Goal: Complete application form

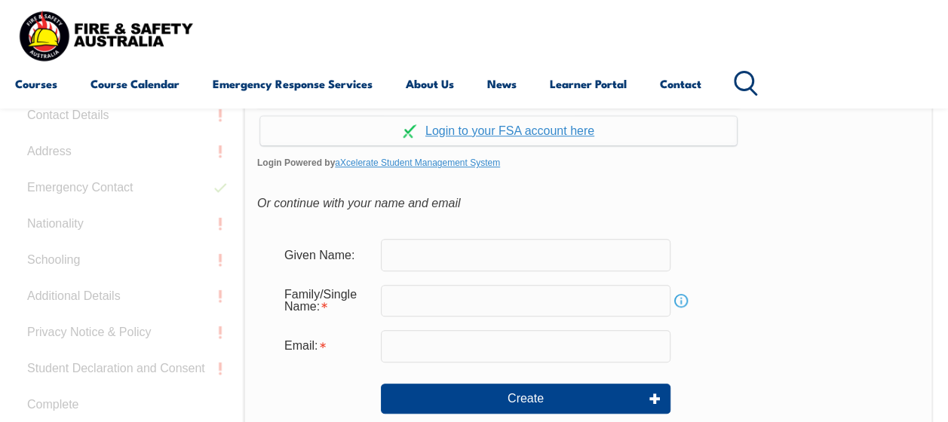
scroll to position [507, 0]
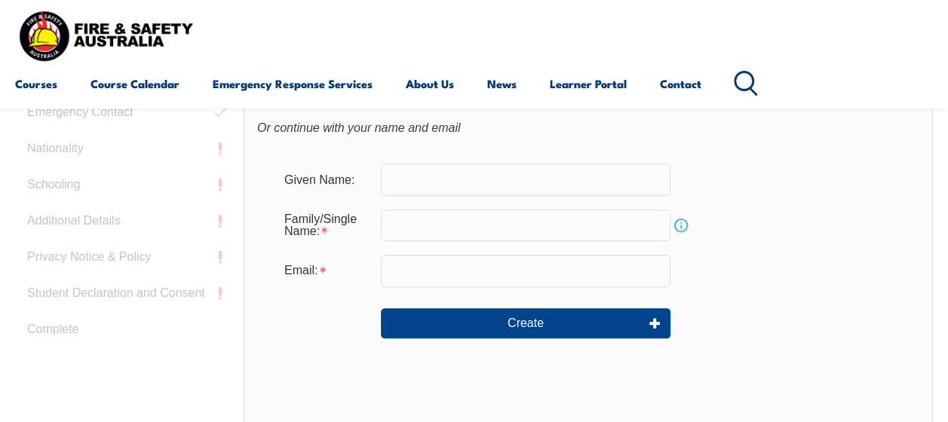
click at [433, 180] on input "text" at bounding box center [526, 180] width 290 height 32
type input "[PERSON_NAME]"
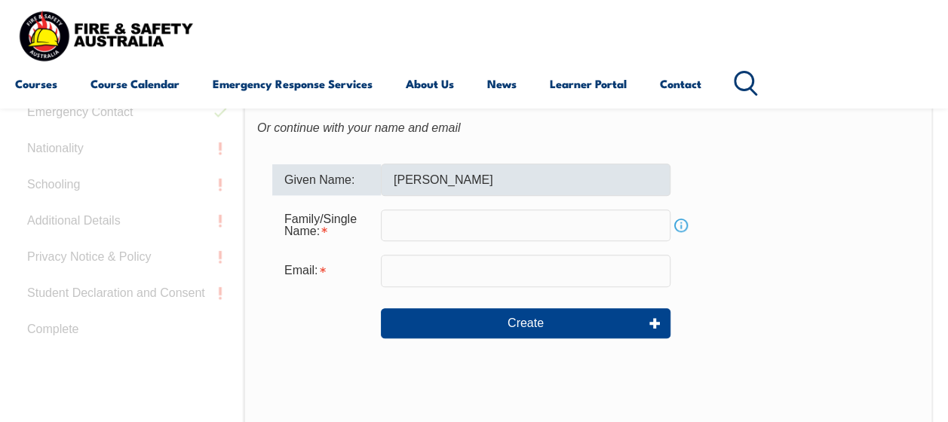
type input "[PERSON_NAME]"
type input "[EMAIL_ADDRESS][DOMAIN_NAME]"
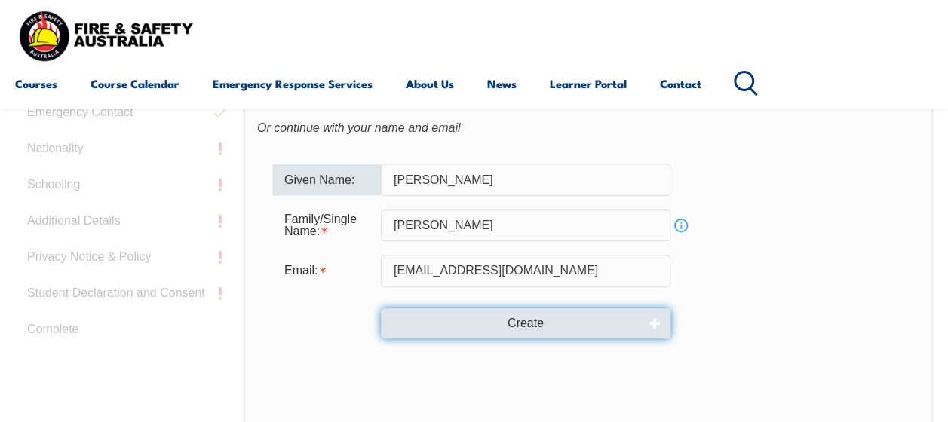
click at [531, 320] on button "Create" at bounding box center [526, 323] width 290 height 30
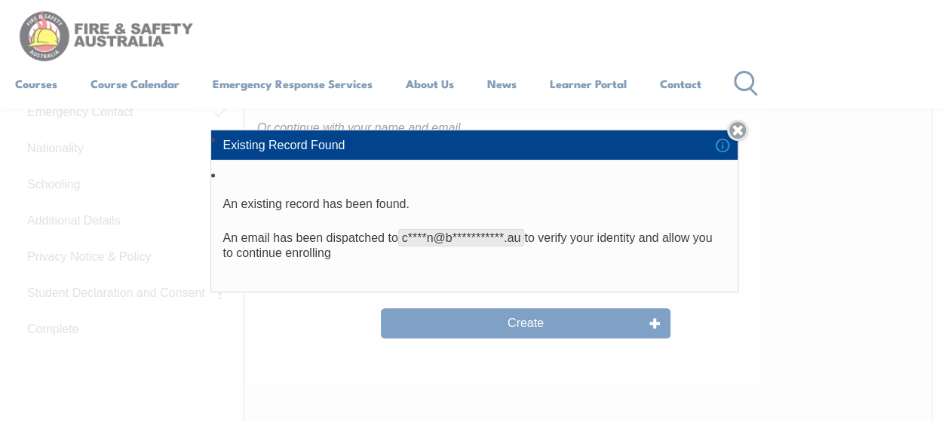
click at [738, 128] on link "Close" at bounding box center [737, 130] width 21 height 21
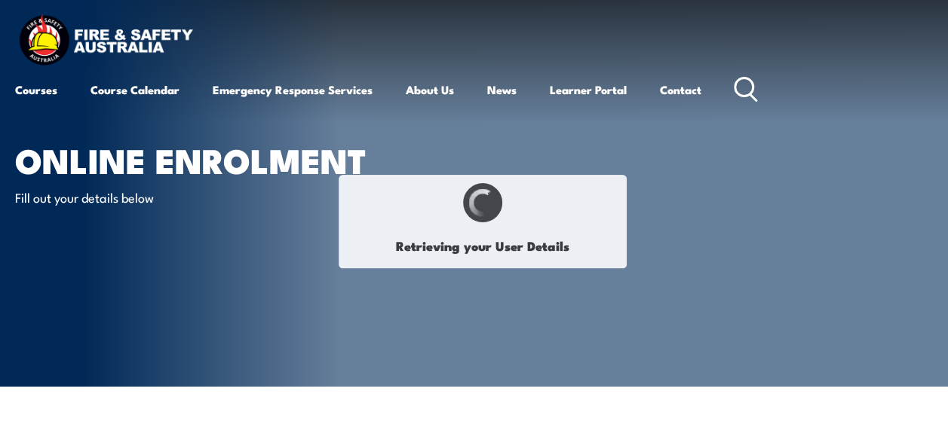
select select "Mr"
type input "[PERSON_NAME]"
type input "Franics"
type input "[PERSON_NAME]"
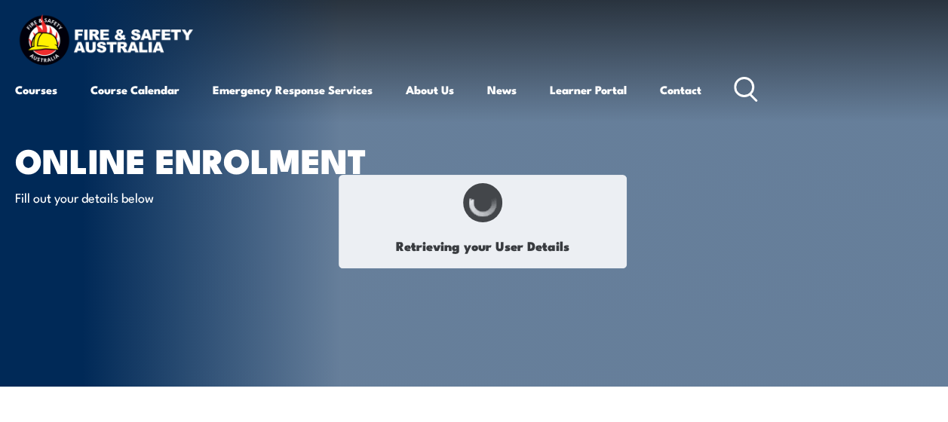
type input "December 31, 1962"
type input "NJ94YH3VAY"
select select "M"
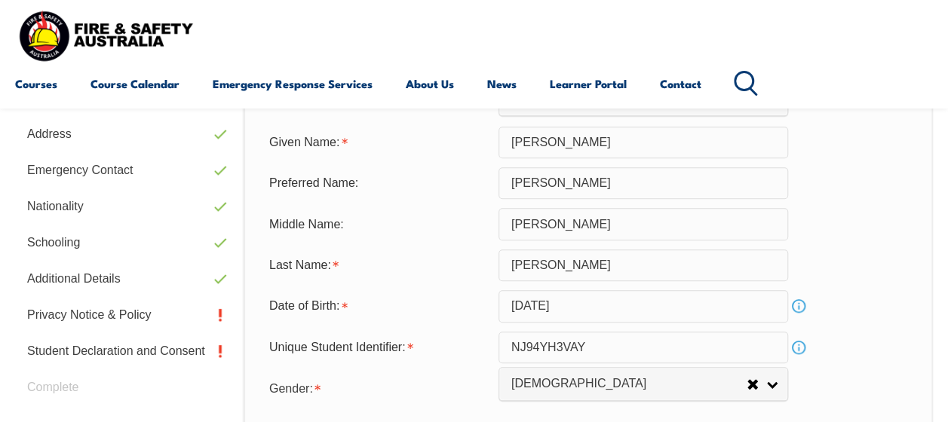
scroll to position [517, 0]
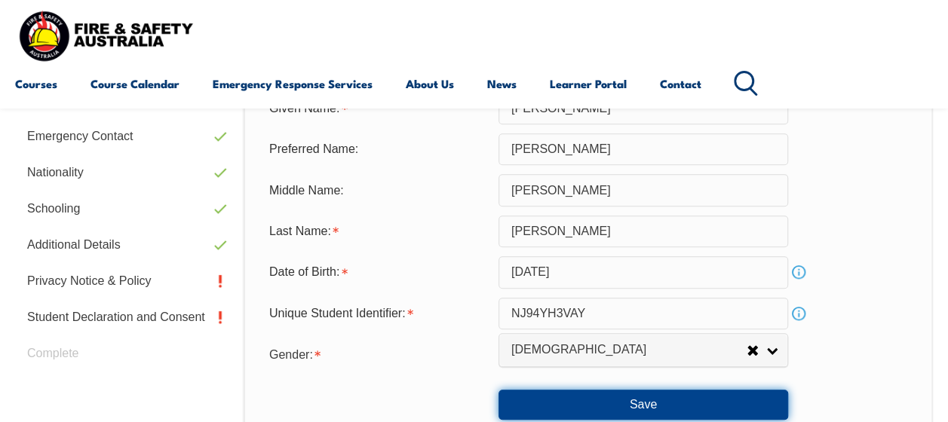
click at [654, 404] on button "Save" at bounding box center [643, 405] width 290 height 30
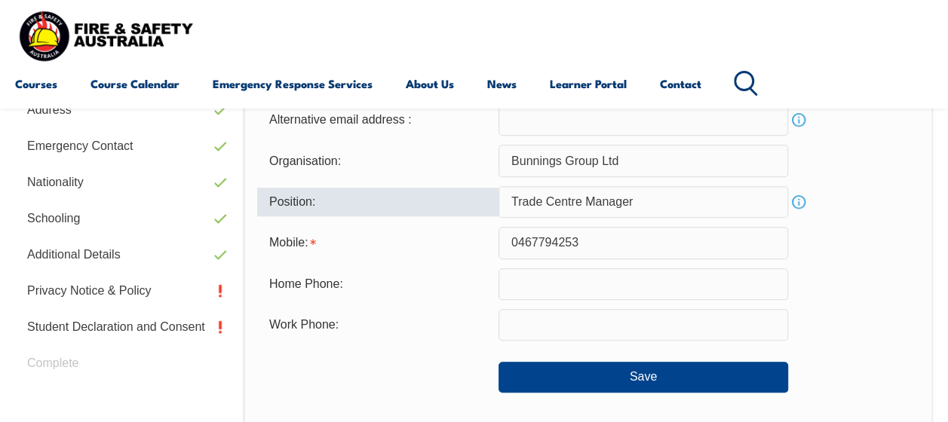
scroll to position [516, 0]
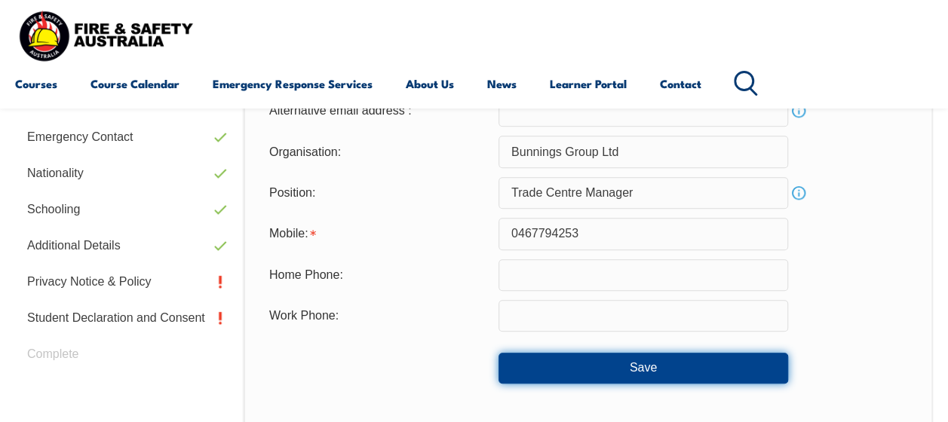
click at [630, 368] on button "Save" at bounding box center [643, 368] width 290 height 30
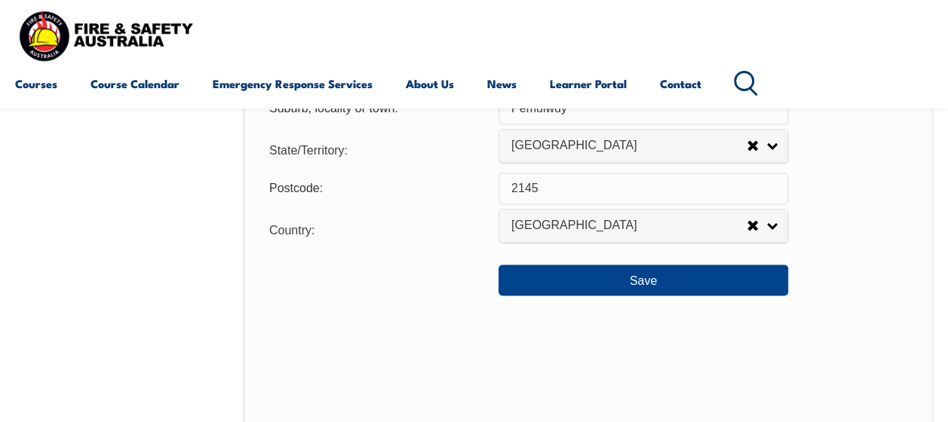
scroll to position [1195, 0]
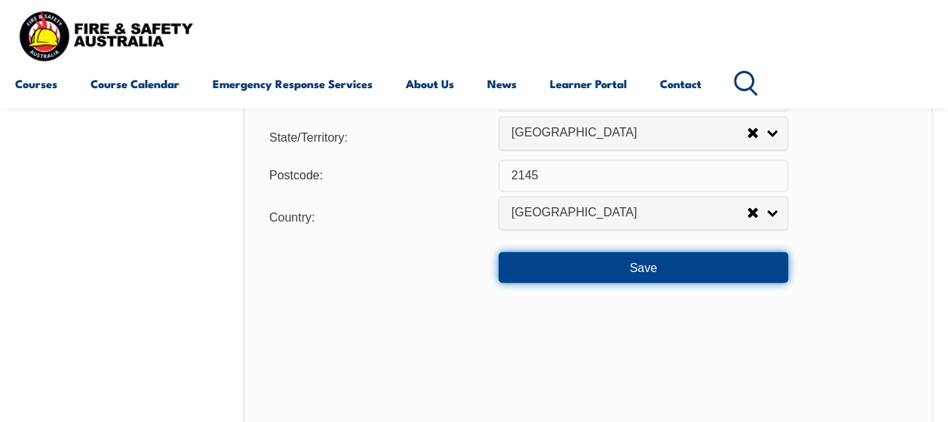
click at [636, 265] on button "Save" at bounding box center [643, 267] width 290 height 30
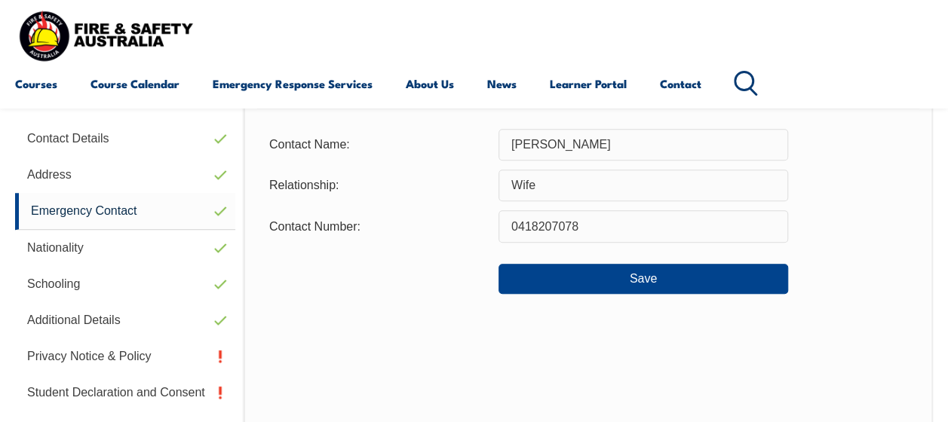
scroll to position [517, 0]
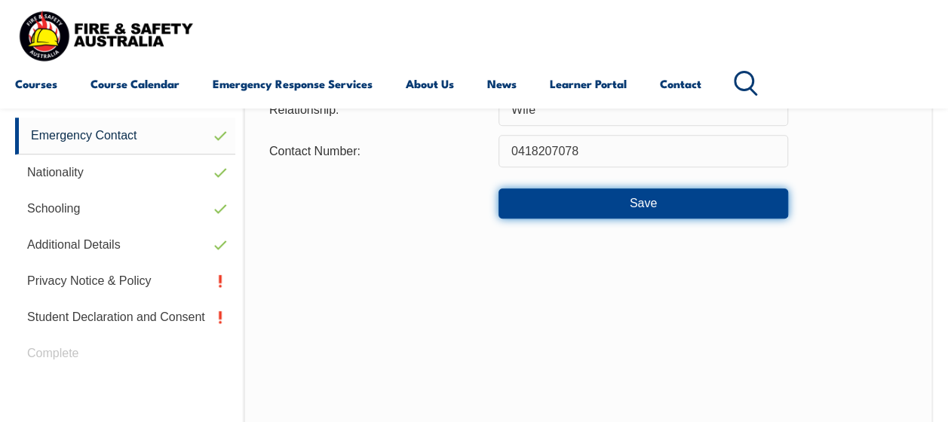
click at [645, 205] on button "Save" at bounding box center [643, 204] width 290 height 30
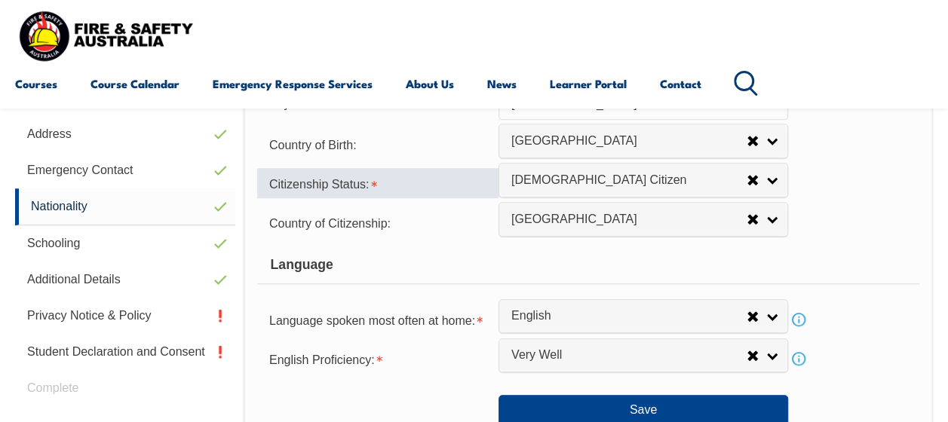
scroll to position [516, 0]
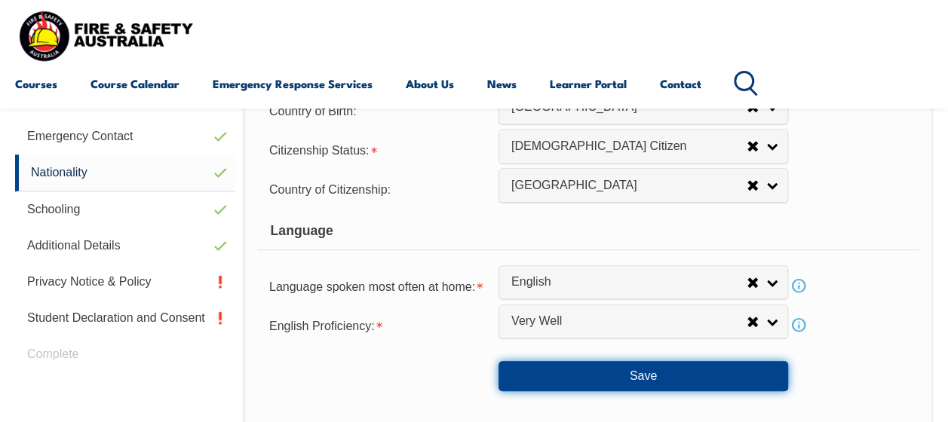
click at [624, 371] on button "Save" at bounding box center [643, 376] width 290 height 30
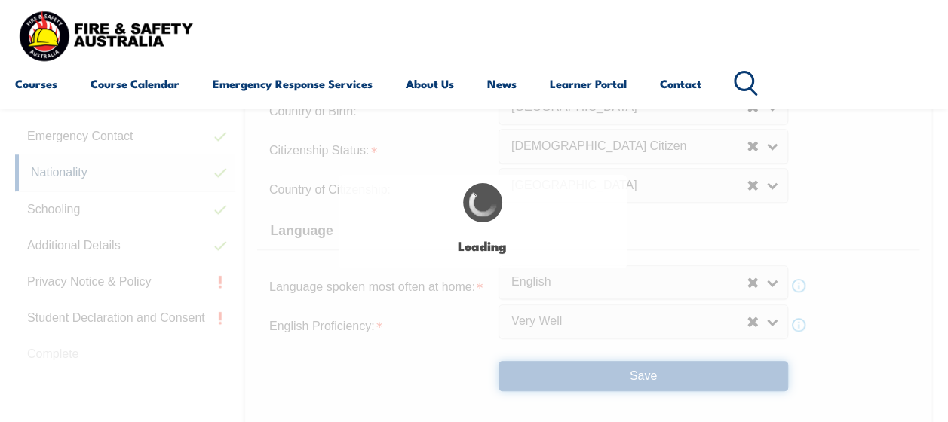
select select "false"
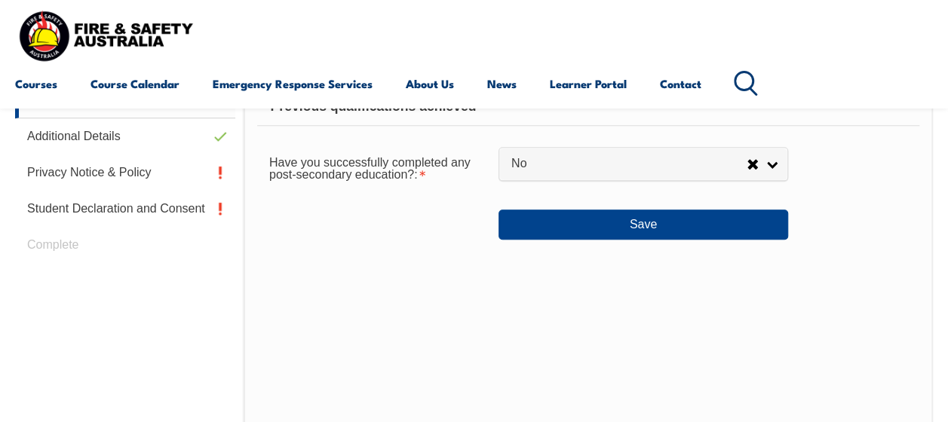
scroll to position [592, 0]
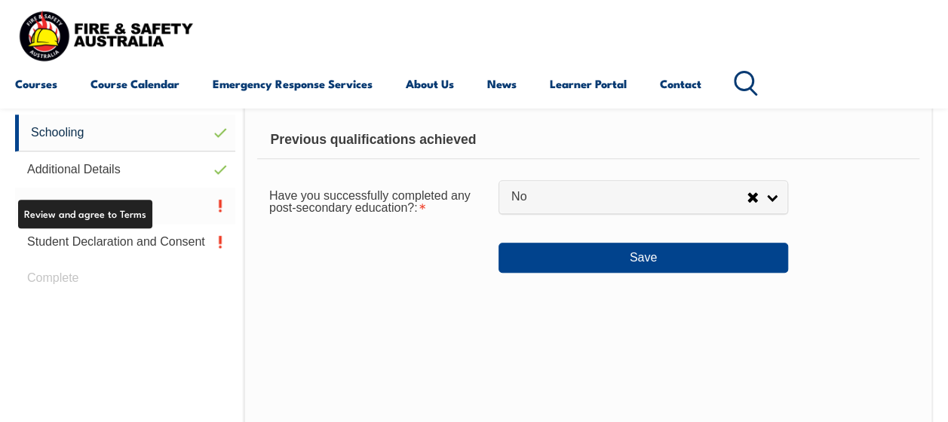
click at [115, 208] on link "Privacy Notice & Policy" at bounding box center [125, 206] width 220 height 36
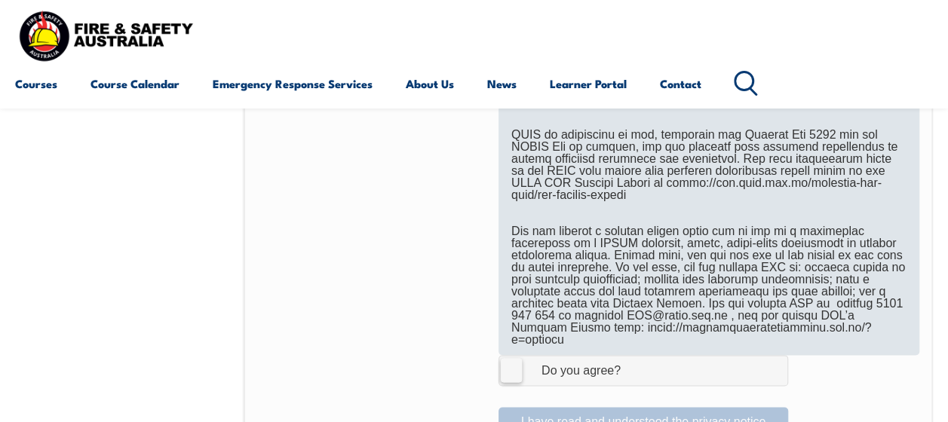
scroll to position [1119, 0]
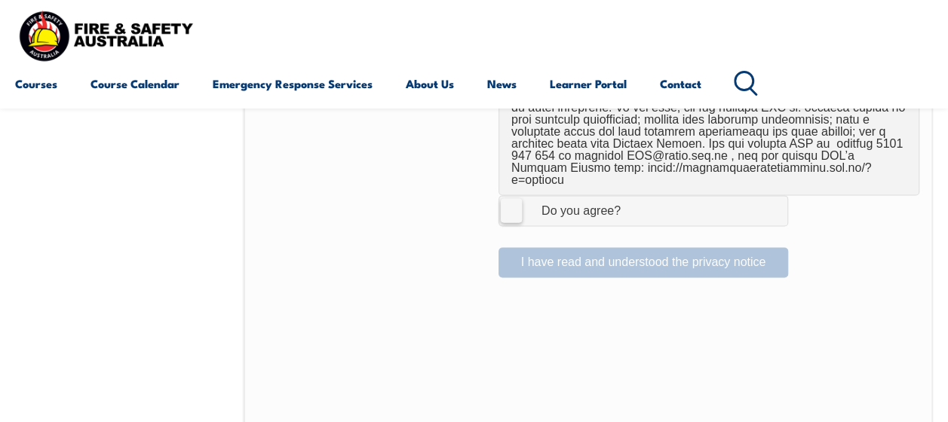
click at [513, 195] on label "I Agree Do you agree?" at bounding box center [643, 210] width 290 height 30
click at [633, 196] on input "I Agree Do you agree?" at bounding box center [646, 210] width 26 height 29
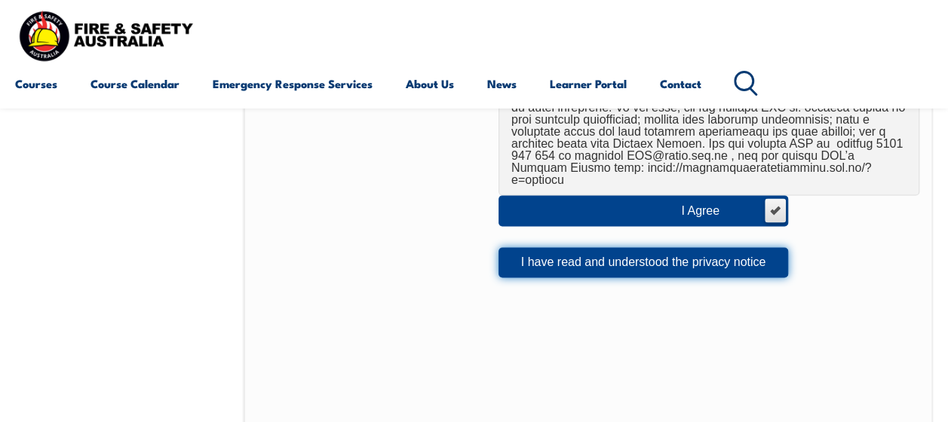
click at [584, 247] on button "I have read and understood the privacy notice" at bounding box center [643, 262] width 290 height 30
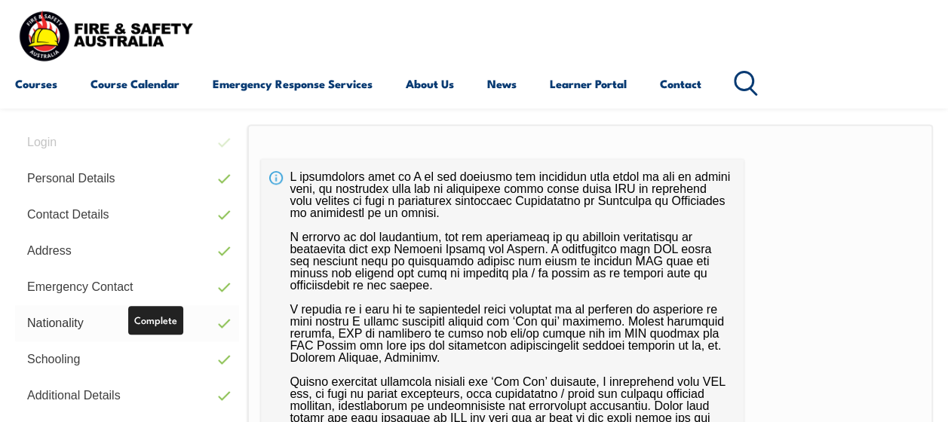
scroll to position [516, 0]
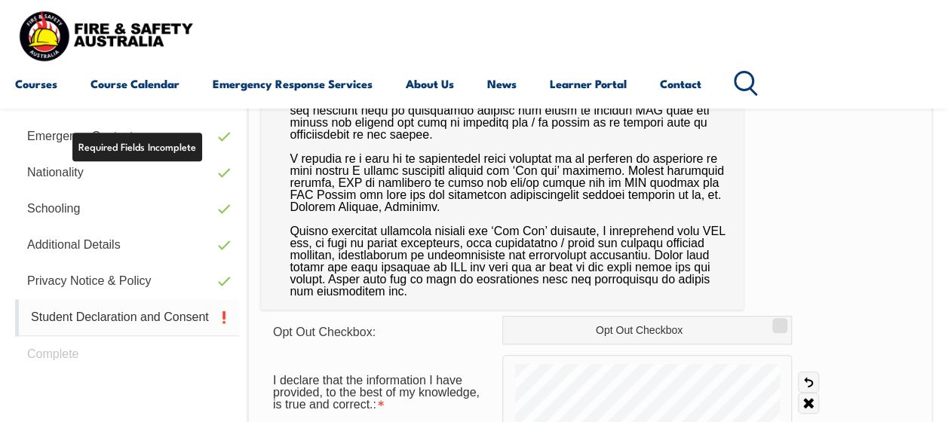
click at [140, 318] on link "Student Declaration and Consent" at bounding box center [127, 317] width 224 height 37
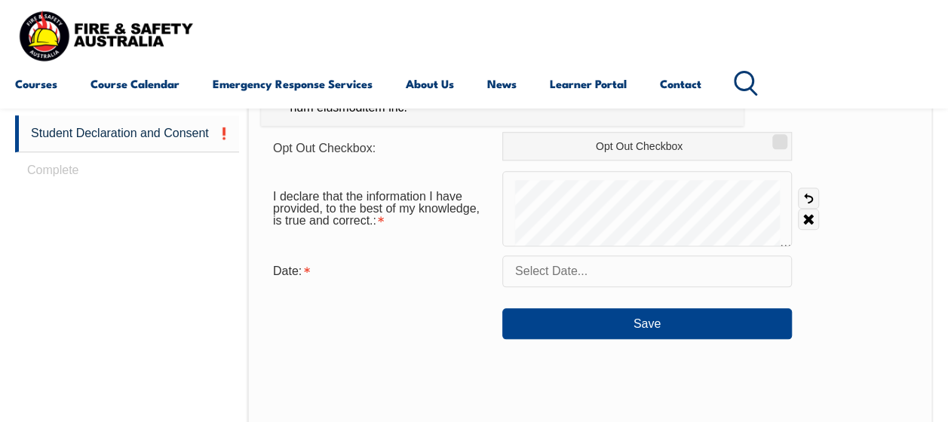
scroll to position [667, 0]
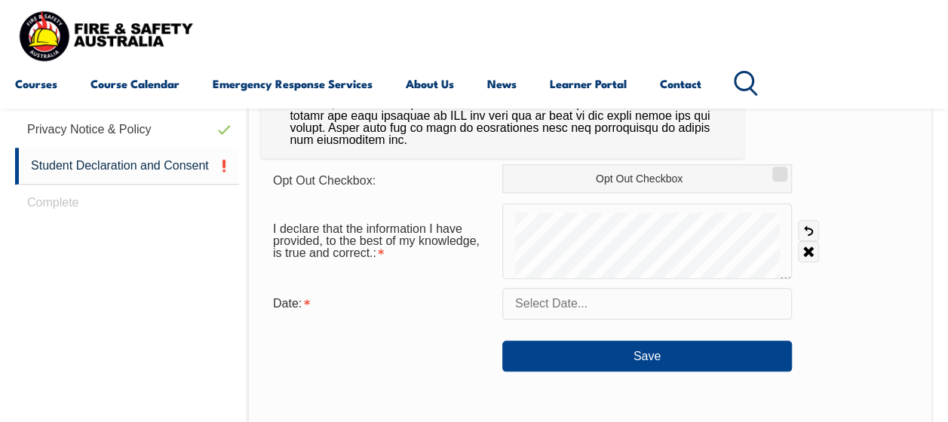
click at [590, 306] on input "text" at bounding box center [647, 304] width 290 height 32
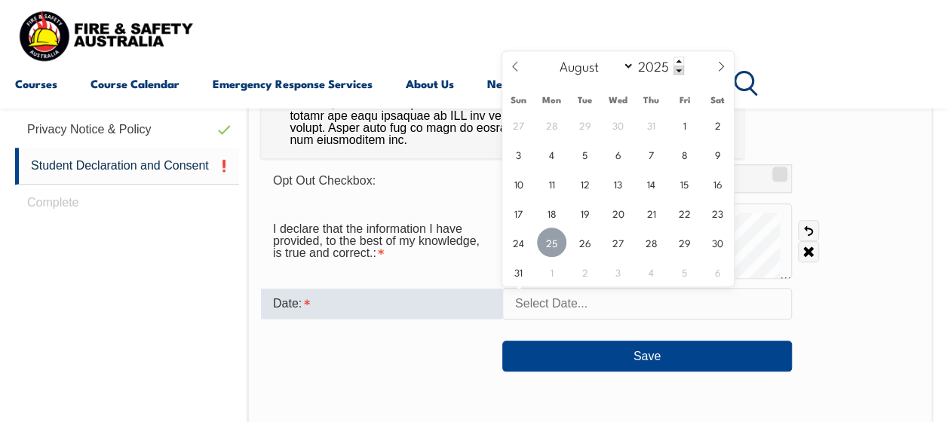
click at [553, 238] on span "25" at bounding box center [551, 242] width 29 height 29
type input "August 25, 2025"
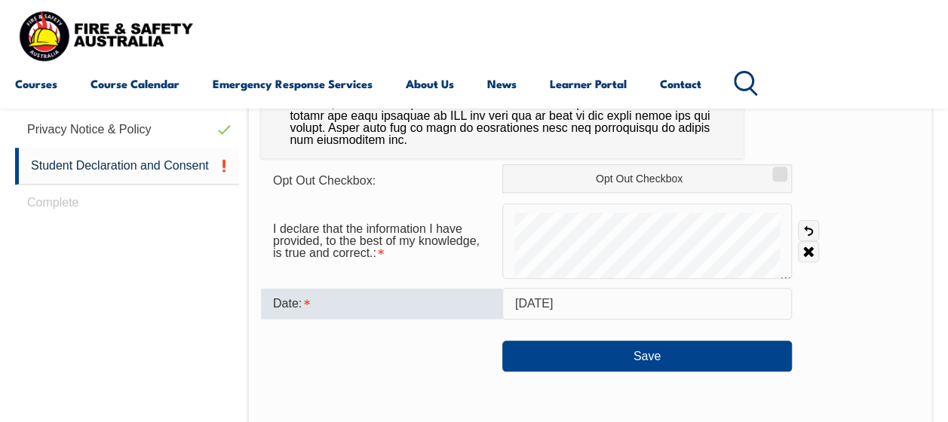
click at [795, 258] on div "I declare that the information I have provided, to the best of my knowledge, is…" at bounding box center [590, 241] width 658 height 75
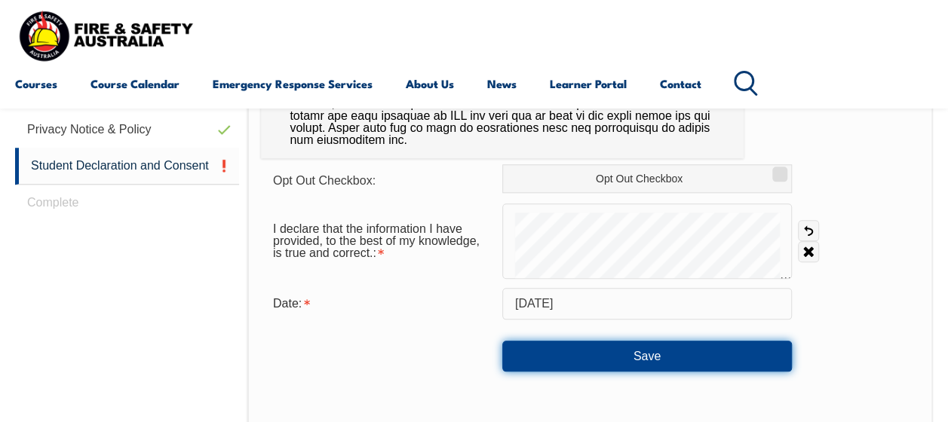
click at [629, 354] on button "Save" at bounding box center [647, 356] width 290 height 30
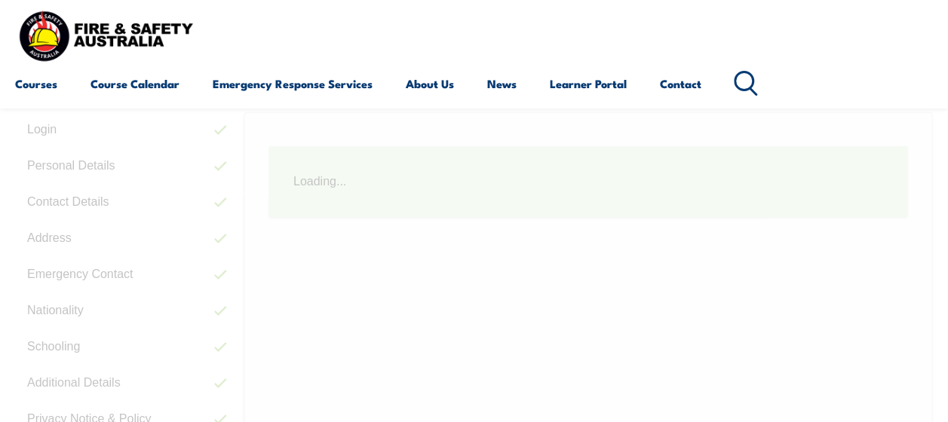
scroll to position [365, 0]
